Goal: Check status: Check status

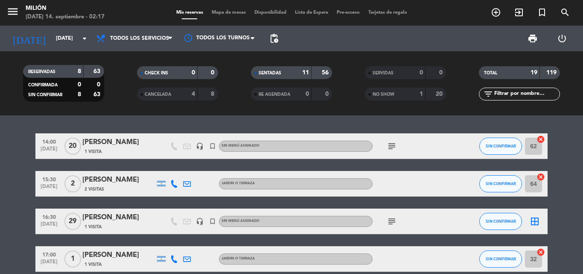
click at [394, 146] on icon "subject" at bounding box center [392, 146] width 10 height 10
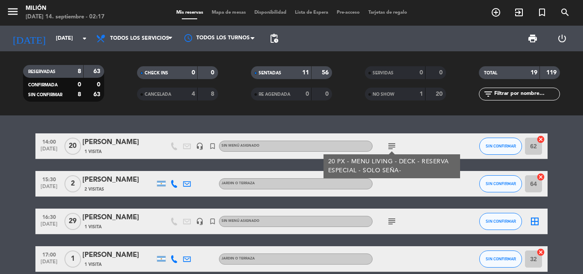
click at [395, 219] on icon "subject" at bounding box center [392, 221] width 10 height 10
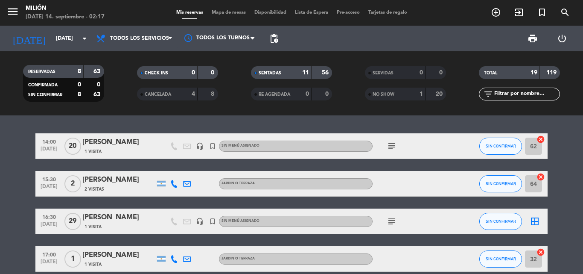
scroll to position [171, 0]
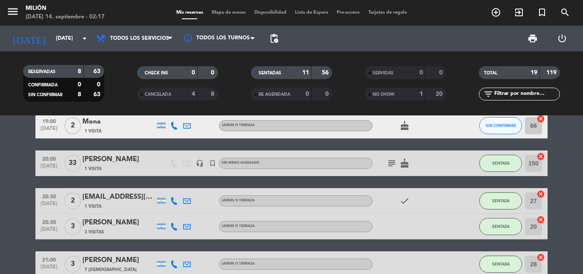
click at [391, 164] on icon "subject" at bounding box center [392, 163] width 10 height 10
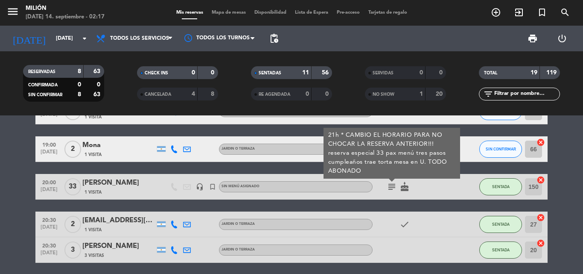
scroll to position [128, 0]
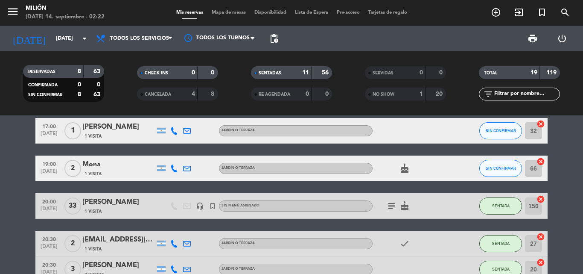
drag, startPoint x: 386, startPoint y: 207, endPoint x: 404, endPoint y: 205, distance: 18.0
click at [388, 206] on span "subject" at bounding box center [391, 206] width 13 height 10
click at [392, 205] on icon "subject" at bounding box center [392, 206] width 10 height 10
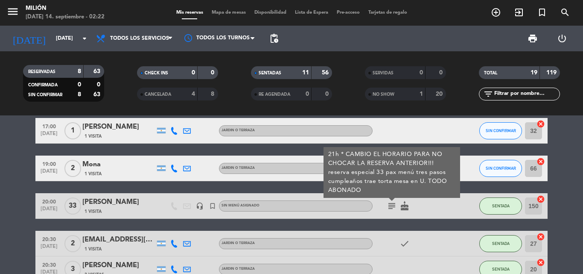
drag, startPoint x: 3, startPoint y: 165, endPoint x: 32, endPoint y: 117, distance: 56.4
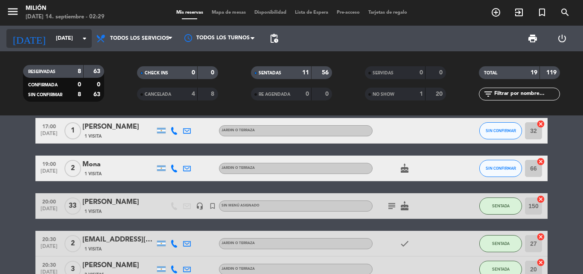
click at [59, 39] on input "[DATE]" at bounding box center [88, 38] width 72 height 15
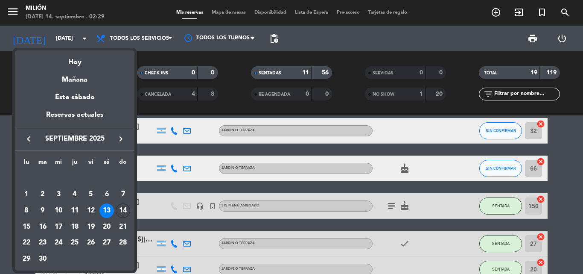
click at [123, 210] on div "14" at bounding box center [123, 210] width 15 height 15
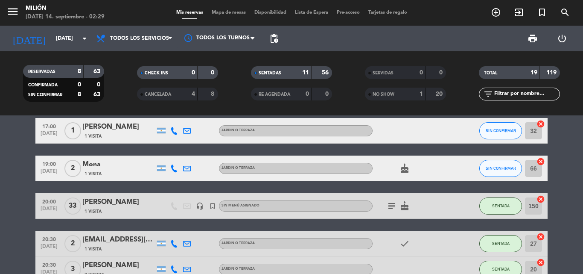
type input "[DATE]"
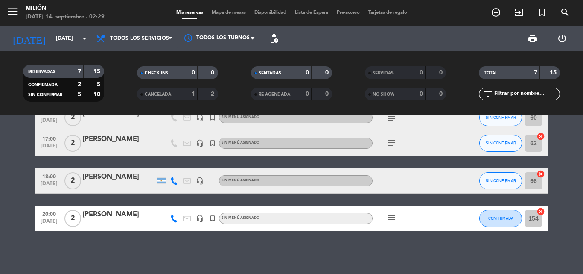
scroll to position [0, 0]
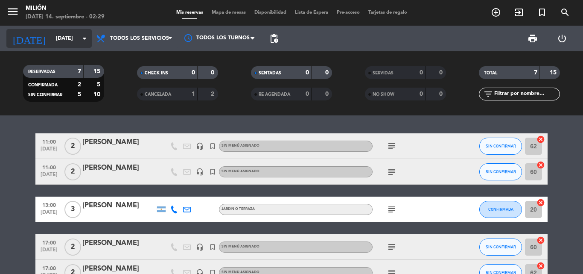
click at [57, 40] on input "[DATE]" at bounding box center [88, 38] width 72 height 15
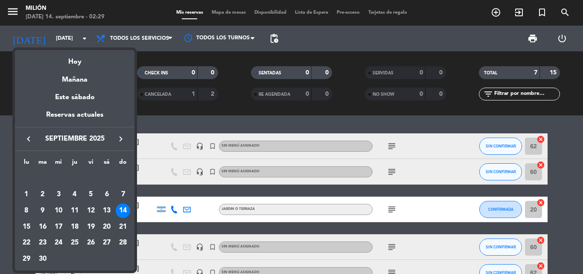
click at [67, 59] on div "Hoy" at bounding box center [75, 59] width 120 height 18
